Goal: Transaction & Acquisition: Purchase product/service

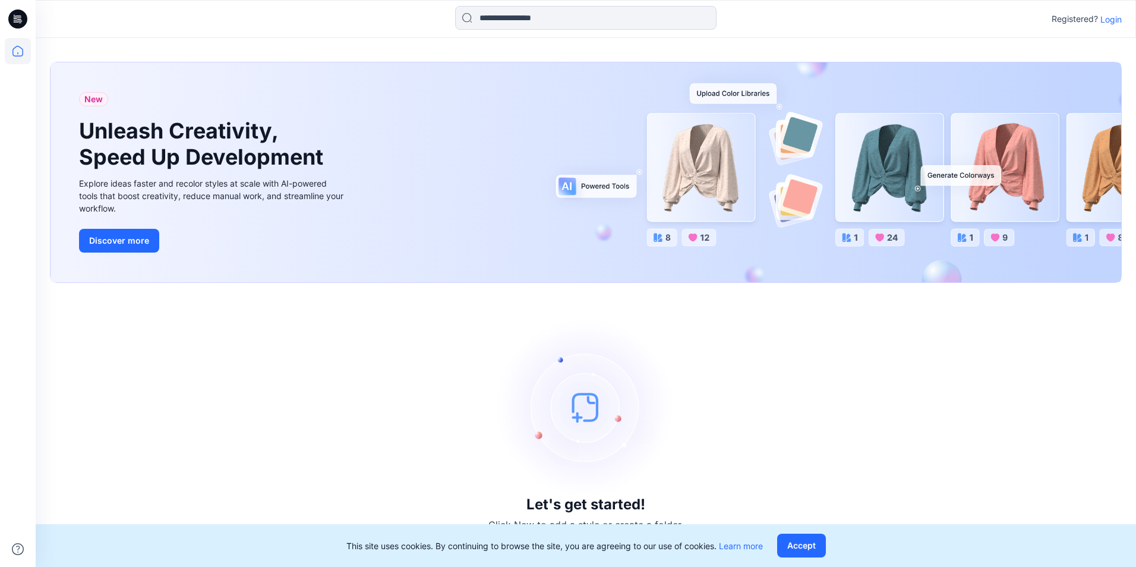
click at [1107, 23] on p "Login" at bounding box center [1111, 19] width 21 height 12
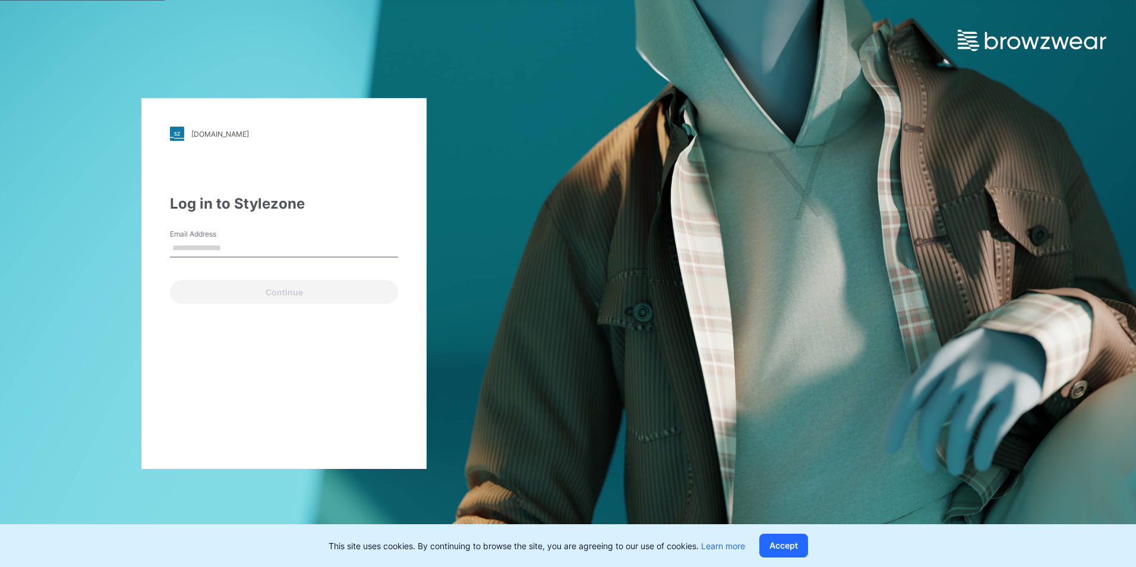
click at [220, 242] on input "Email Address" at bounding box center [284, 249] width 228 height 18
type input "**********"
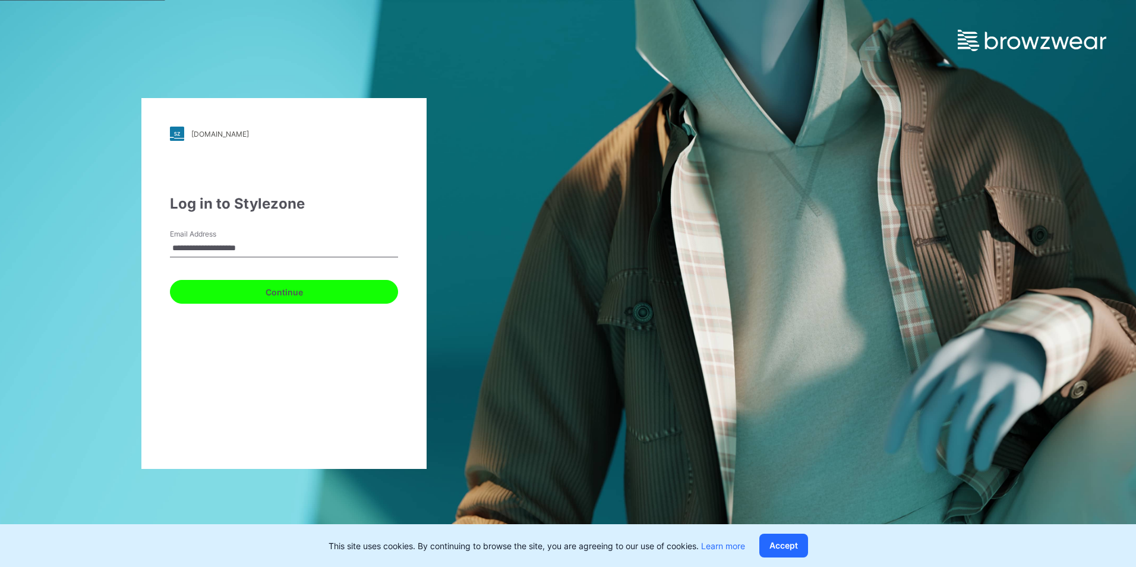
click at [211, 291] on button "Continue" at bounding box center [284, 292] width 228 height 24
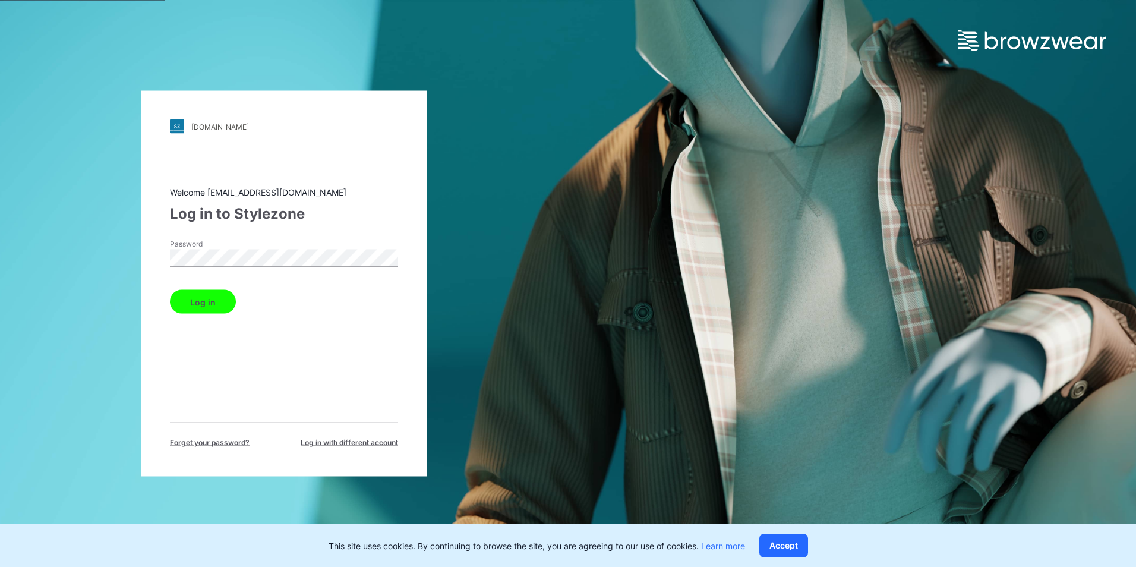
click at [230, 302] on button "Log in" at bounding box center [203, 302] width 66 height 24
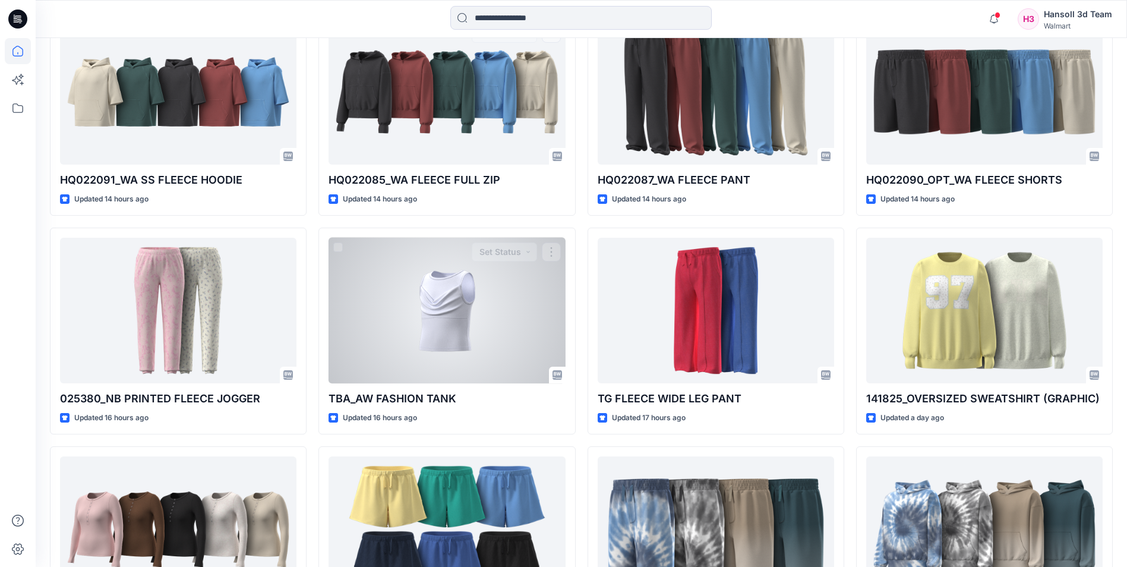
scroll to position [475, 0]
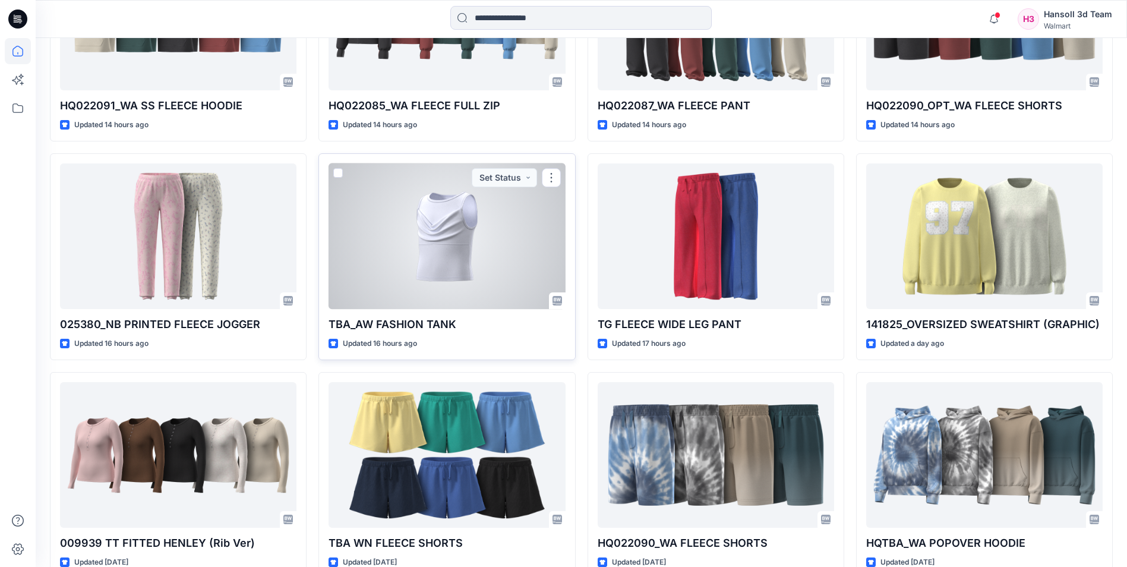
click at [486, 236] on div at bounding box center [447, 236] width 237 height 146
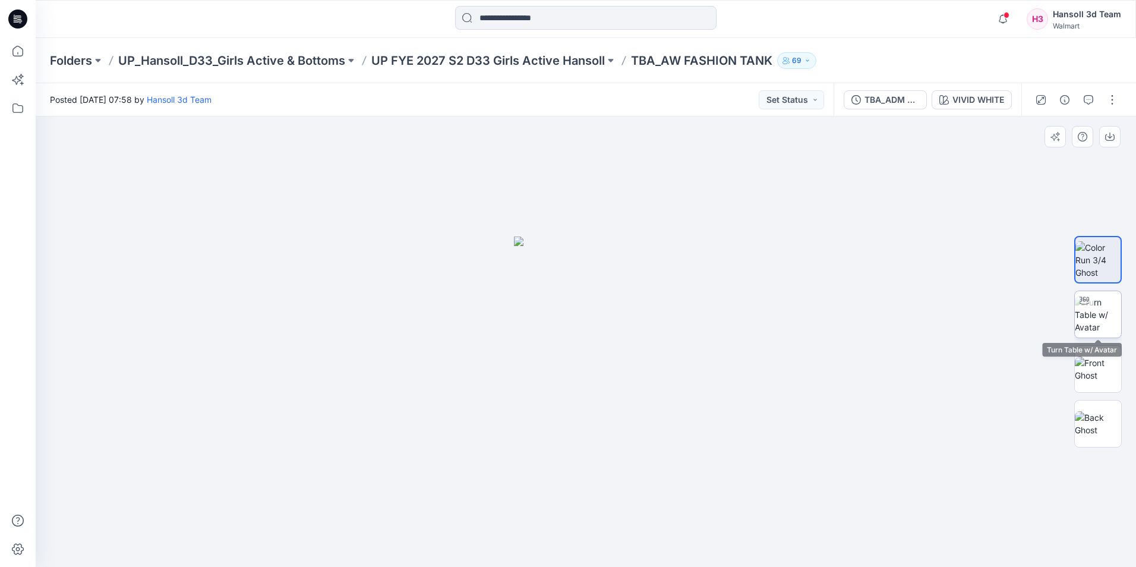
click at [1107, 313] on img at bounding box center [1098, 314] width 46 height 37
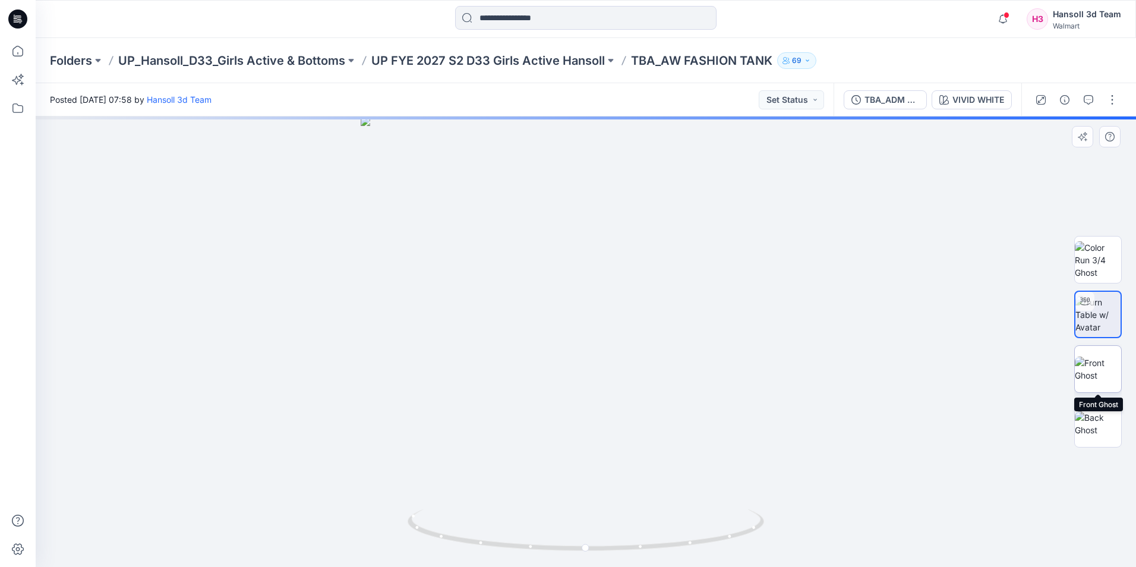
click at [1104, 363] on img at bounding box center [1098, 369] width 46 height 25
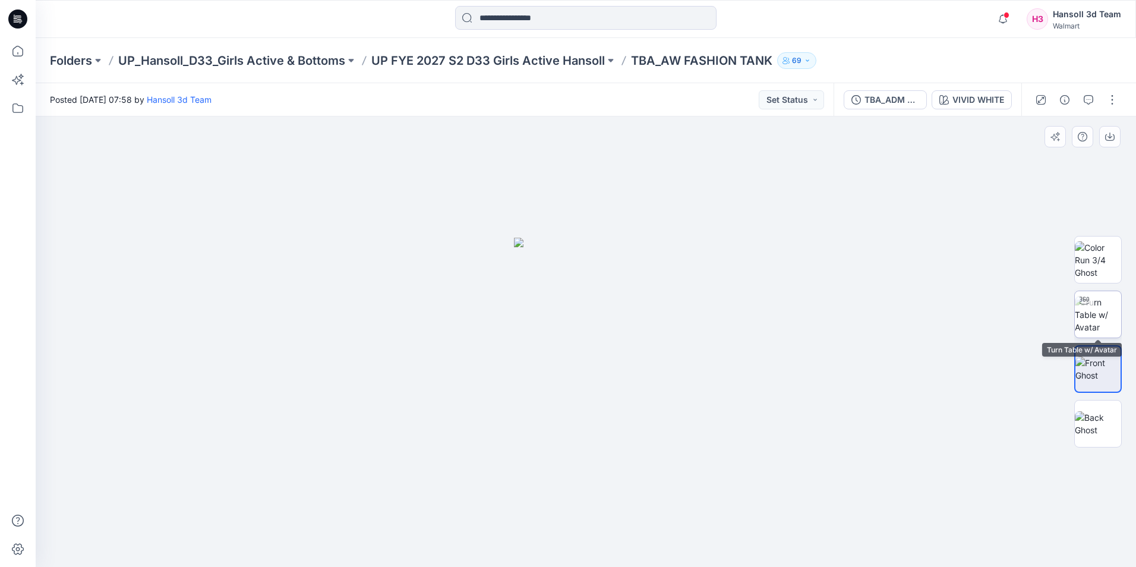
click at [1103, 324] on img at bounding box center [1098, 314] width 46 height 37
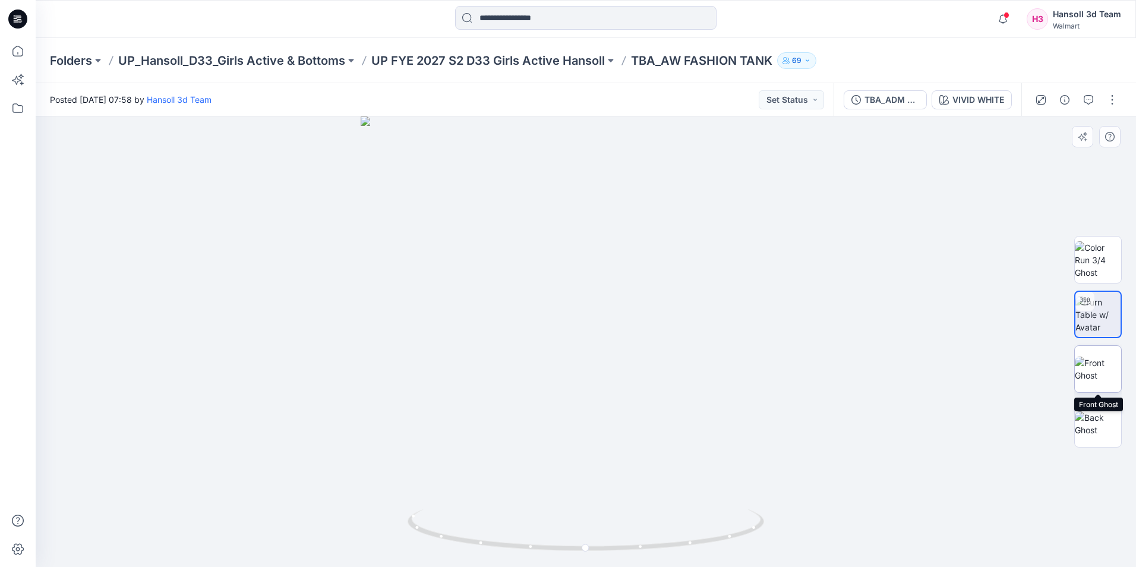
click at [1100, 360] on img at bounding box center [1098, 369] width 46 height 25
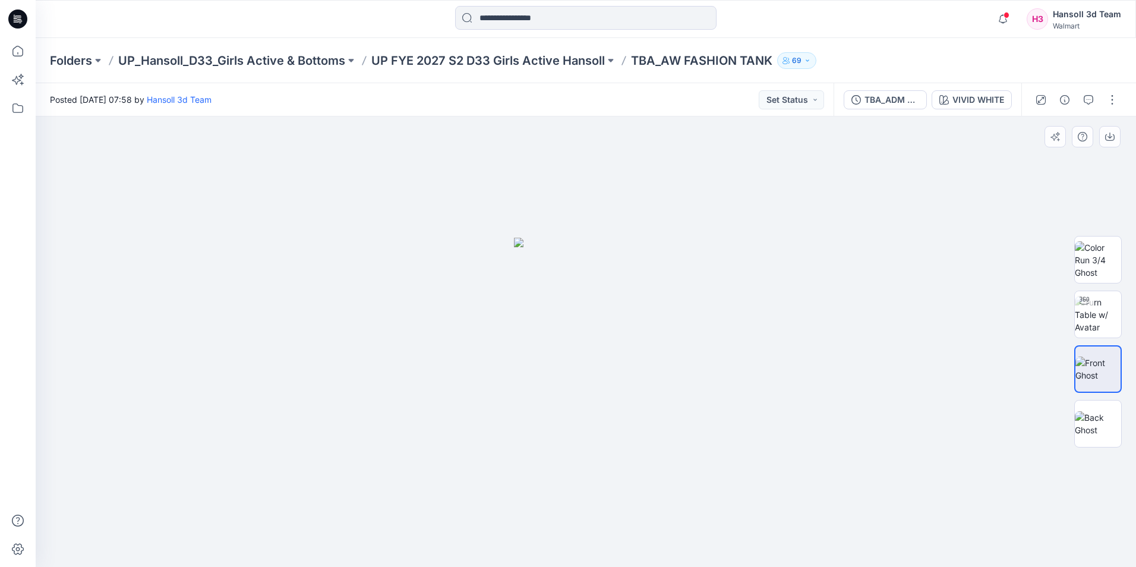
click at [1101, 382] on img at bounding box center [1098, 369] width 45 height 25
click at [1092, 414] on img at bounding box center [1098, 423] width 46 height 25
click at [1101, 366] on img at bounding box center [1098, 369] width 46 height 25
click at [1098, 314] on img at bounding box center [1098, 314] width 46 height 37
click at [1092, 255] on img at bounding box center [1098, 259] width 46 height 37
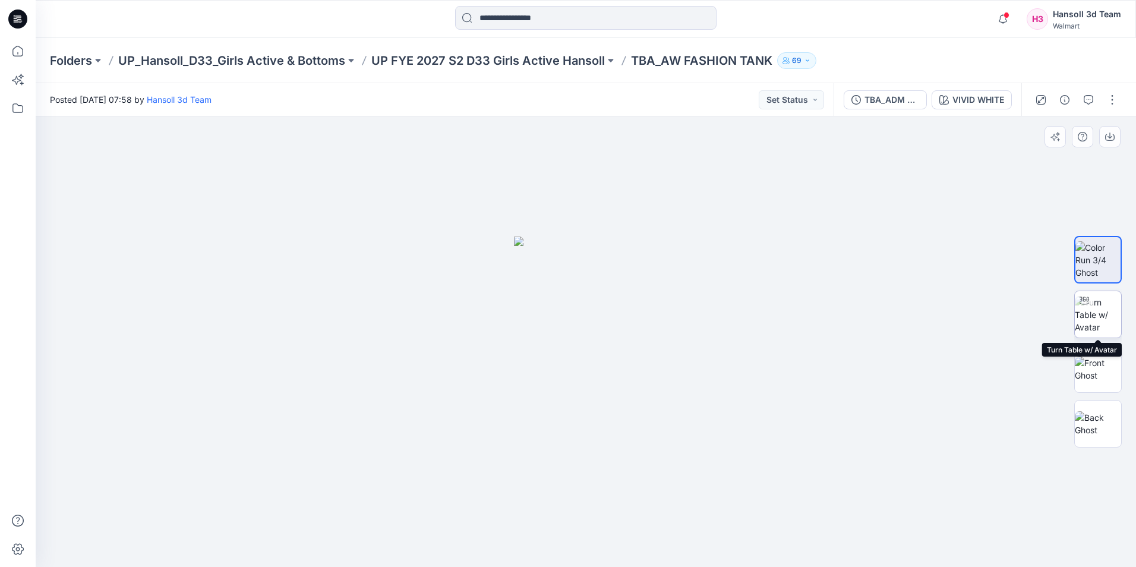
click at [1107, 325] on img at bounding box center [1098, 314] width 46 height 37
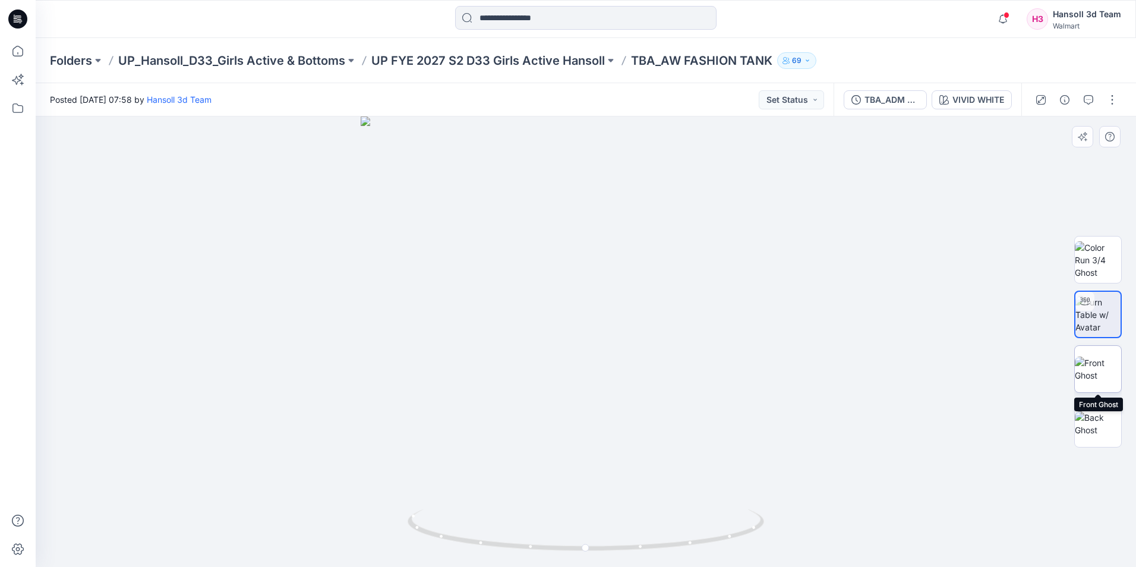
click at [1113, 371] on img at bounding box center [1098, 369] width 46 height 25
